Goal: Task Accomplishment & Management: Manage account settings

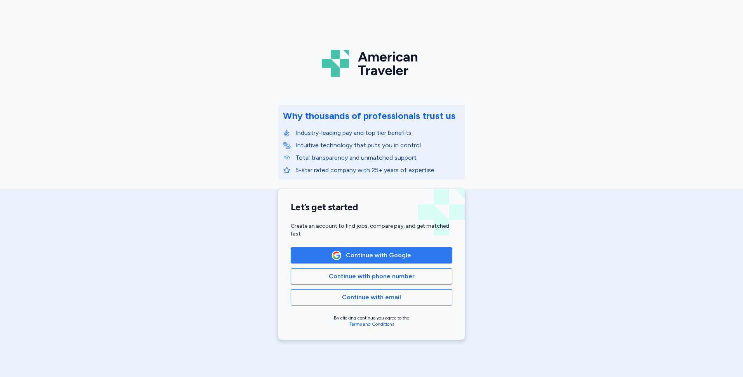
click at [342, 257] on span "Continue with Google" at bounding box center [371, 255] width 79 height 9
click at [371, 255] on span "Continue with Google" at bounding box center [378, 255] width 65 height 9
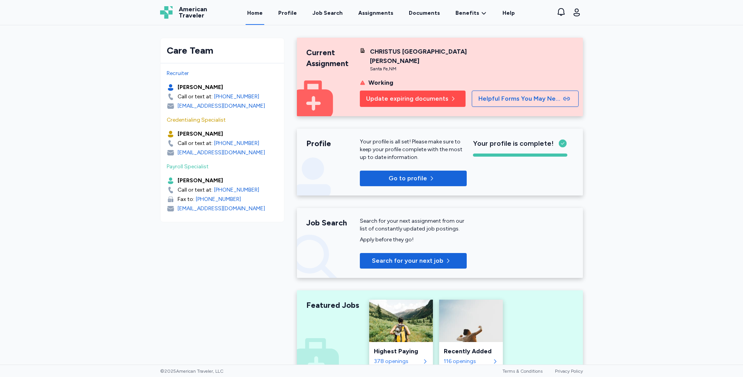
click at [393, 98] on span "Update expiring documents" at bounding box center [407, 98] width 82 height 9
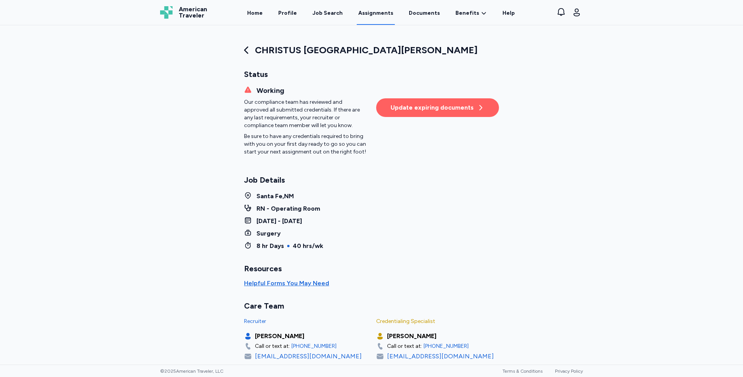
click at [447, 107] on div "Update expiring documents" at bounding box center [437, 107] width 94 height 9
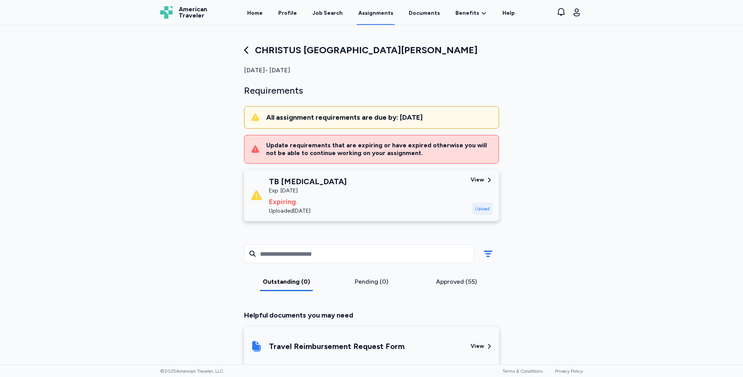
click at [481, 211] on div "Upload" at bounding box center [482, 208] width 21 height 12
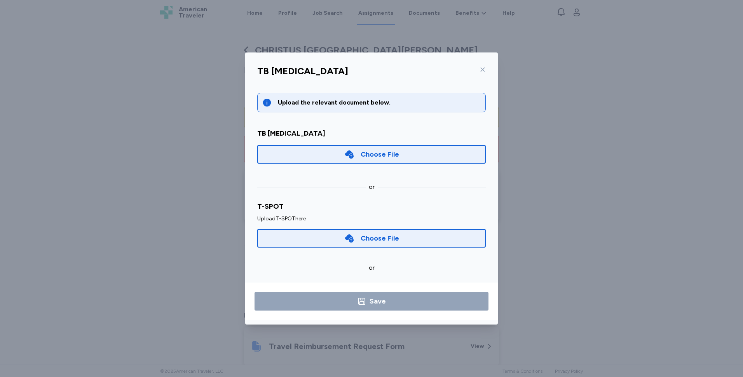
click at [495, 240] on div "TB [MEDICAL_DATA] Upload the relevant document below. TB [MEDICAL_DATA] Choose …" at bounding box center [371, 193] width 253 height 263
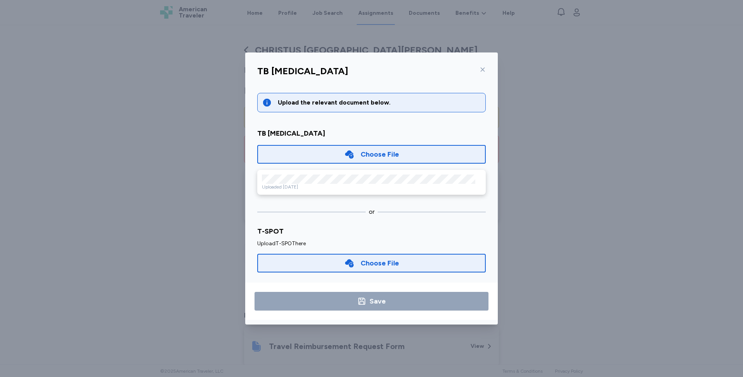
click at [368, 155] on div "Choose File" at bounding box center [380, 154] width 38 height 11
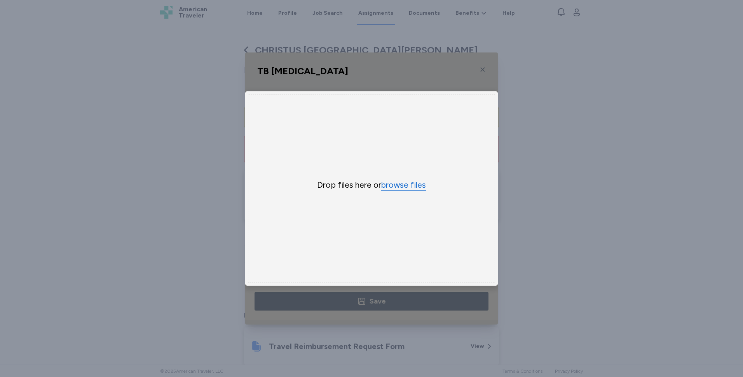
click at [405, 181] on button "browse files" at bounding box center [403, 184] width 45 height 11
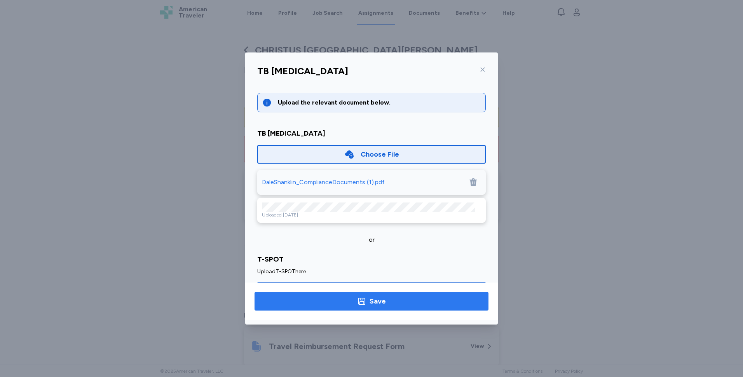
drag, startPoint x: 325, startPoint y: 213, endPoint x: 300, endPoint y: 305, distance: 95.4
click at [300, 305] on span "Save" at bounding box center [371, 301] width 221 height 11
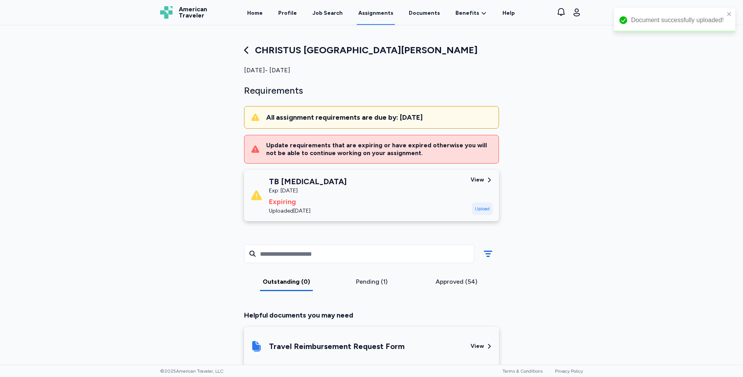
click at [478, 181] on div "View" at bounding box center [477, 180] width 14 height 8
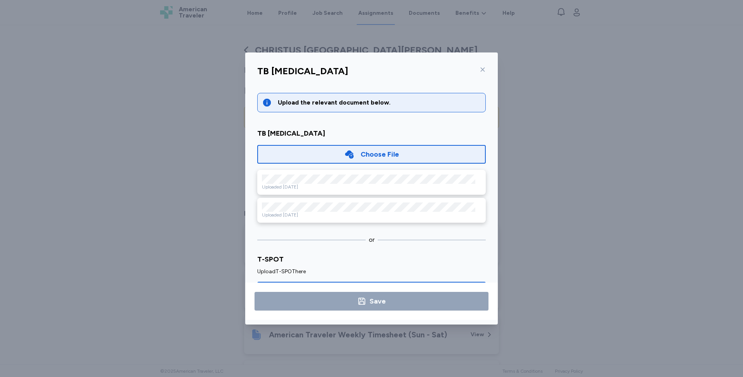
drag, startPoint x: 431, startPoint y: 173, endPoint x: 547, endPoint y: 156, distance: 117.4
click at [547, 156] on div "TB [MEDICAL_DATA] Upload the relevant document below. TB [MEDICAL_DATA] Choose …" at bounding box center [371, 188] width 743 height 377
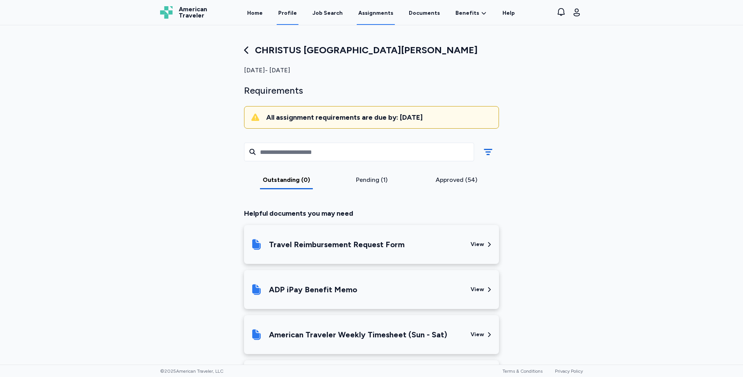
click at [290, 10] on link "Profile" at bounding box center [288, 13] width 22 height 24
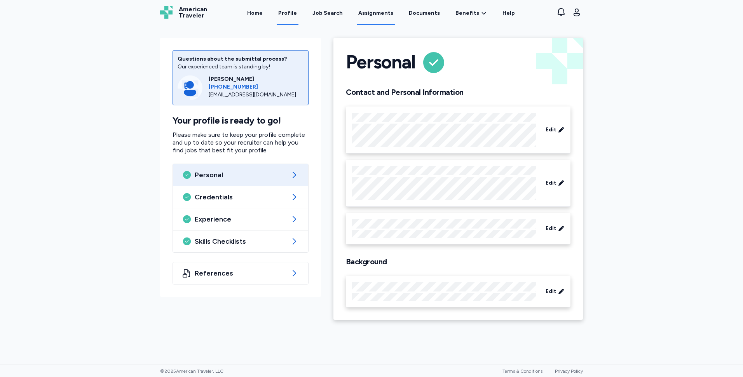
click at [383, 14] on link "Assignments" at bounding box center [376, 13] width 38 height 24
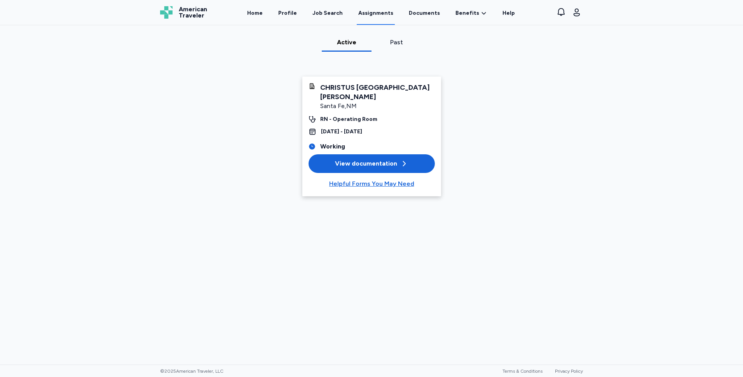
click at [375, 163] on div "View documentation" at bounding box center [371, 163] width 73 height 9
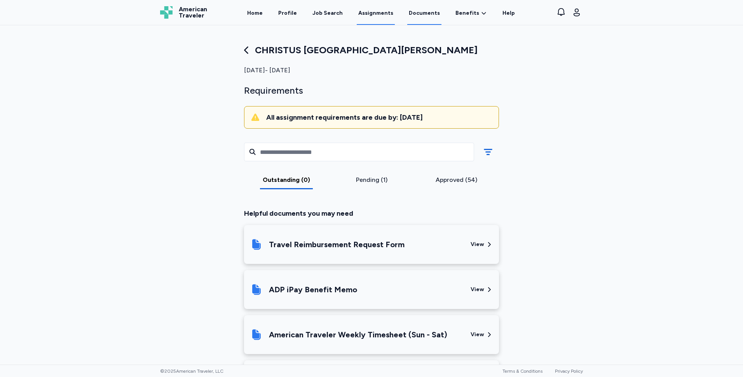
click at [425, 14] on link "Documents" at bounding box center [424, 13] width 34 height 24
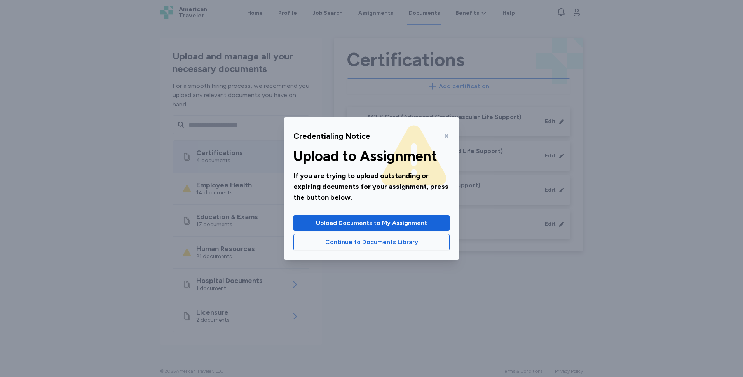
click at [444, 138] on icon at bounding box center [446, 136] width 6 height 6
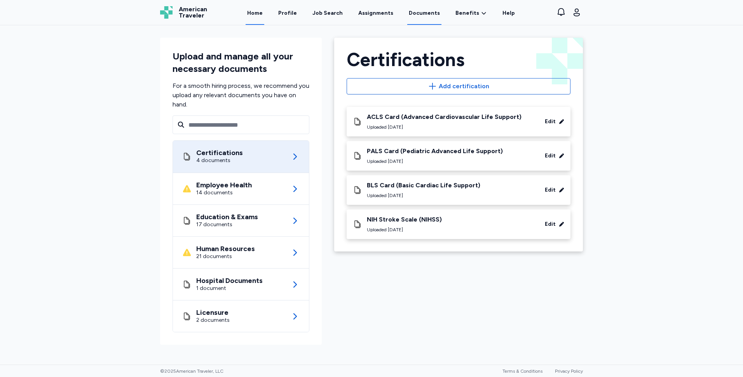
click at [264, 9] on link "Home" at bounding box center [255, 13] width 19 height 24
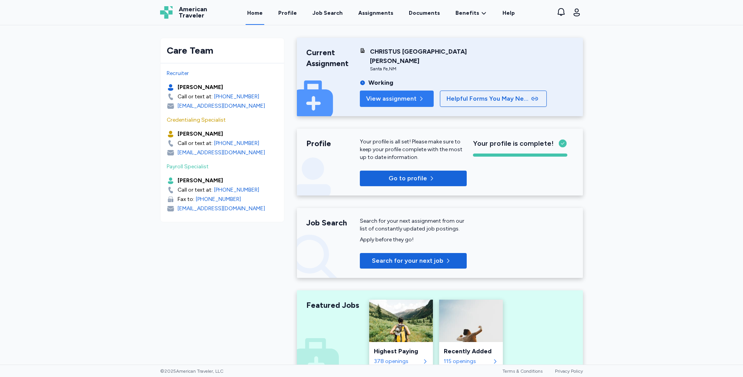
click at [400, 99] on span "View assignment" at bounding box center [391, 98] width 51 height 9
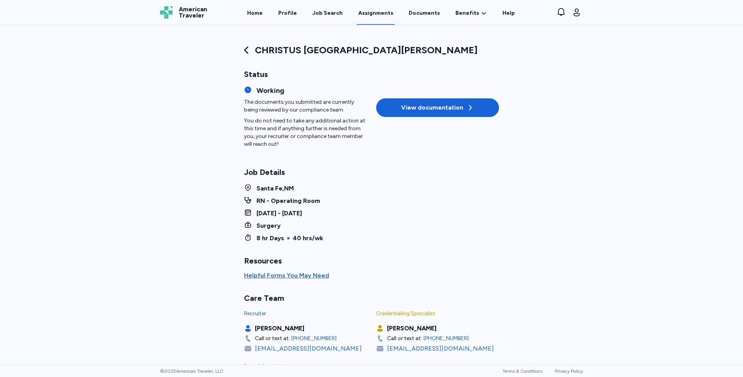
click at [419, 105] on div "View documentation" at bounding box center [437, 107] width 73 height 9
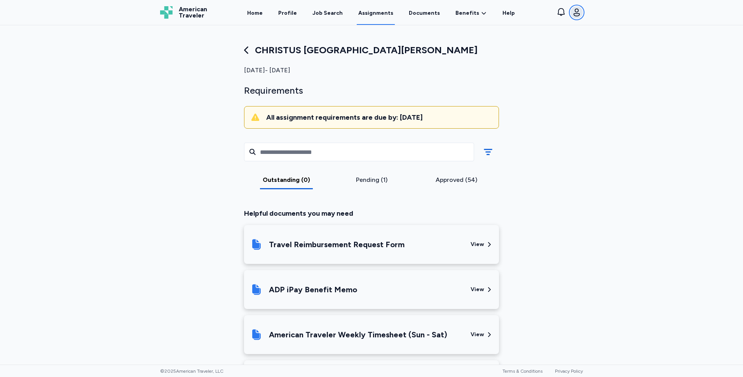
click at [575, 10] on icon "button" at bounding box center [576, 13] width 6 height 8
click at [601, 38] on div "Open sidebar Assignments American Traveler American Traveler Home Profile Job S…" at bounding box center [371, 188] width 743 height 377
